Goal: Task Accomplishment & Management: Manage account settings

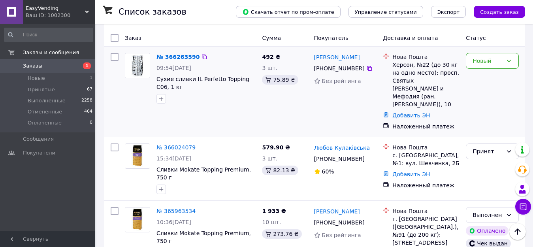
scroll to position [40, 0]
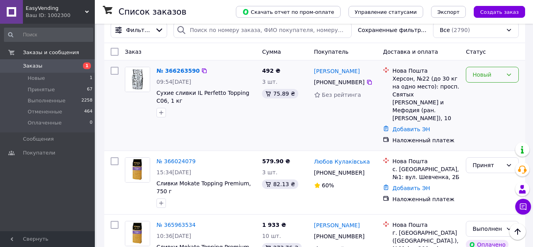
click at [495, 79] on div "Новый" at bounding box center [488, 74] width 30 height 9
click at [487, 93] on li "Принят" at bounding box center [492, 92] width 52 height 14
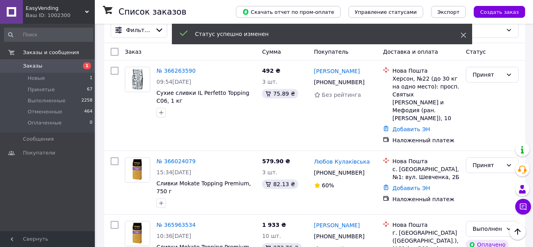
click at [465, 36] on use at bounding box center [463, 35] width 5 height 5
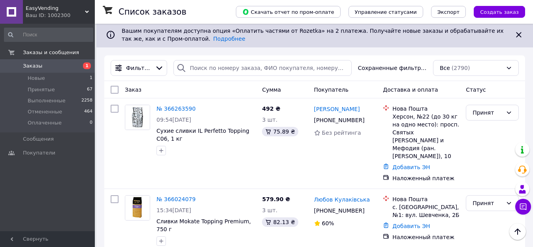
scroll to position [0, 0]
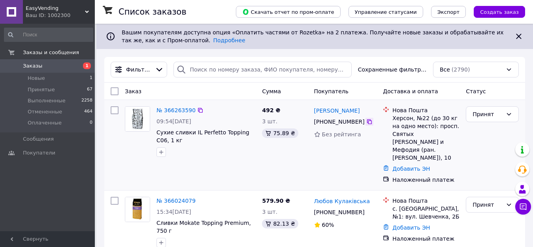
click at [367, 124] on icon at bounding box center [369, 121] width 5 height 5
drag, startPoint x: 361, startPoint y: 110, endPoint x: 312, endPoint y: 110, distance: 48.6
click at [312, 110] on div "ираида хмирова +380 95 526 59 60 Без рейтинга" at bounding box center [345, 145] width 69 height 84
copy link "[PERSON_NAME]"
drag, startPoint x: 271, startPoint y: 111, endPoint x: 261, endPoint y: 111, distance: 10.7
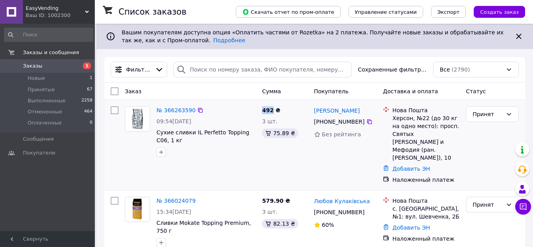
click at [261, 111] on div "492 ₴ 3 шт. 75.89 ₴" at bounding box center [285, 145] width 52 height 84
copy span "492"
drag, startPoint x: 426, startPoint y: 119, endPoint x: 393, endPoint y: 106, distance: 35.0
click at [393, 106] on div "Нова Пошта Херсон, №22 (до 30 кг на одно место): просп. Святых Кирилла и Мефоди…" at bounding box center [426, 133] width 70 height 55
copy div "Нова Пошта Херсон, №22"
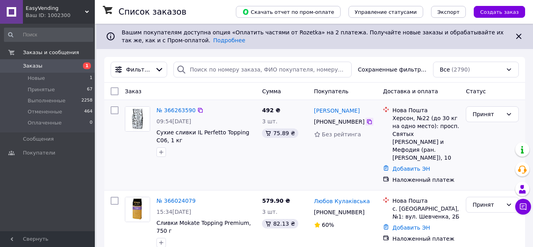
click at [367, 123] on icon at bounding box center [369, 121] width 5 height 5
